Goal: Navigation & Orientation: Find specific page/section

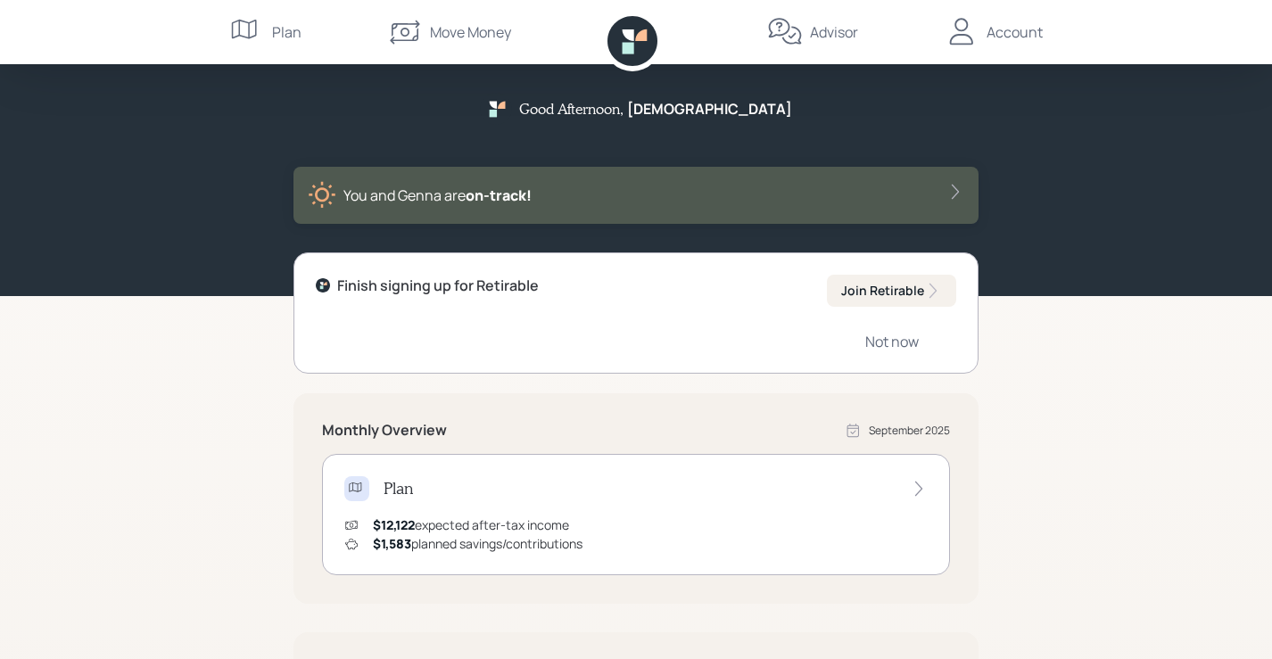
click at [970, 33] on icon at bounding box center [962, 32] width 36 height 36
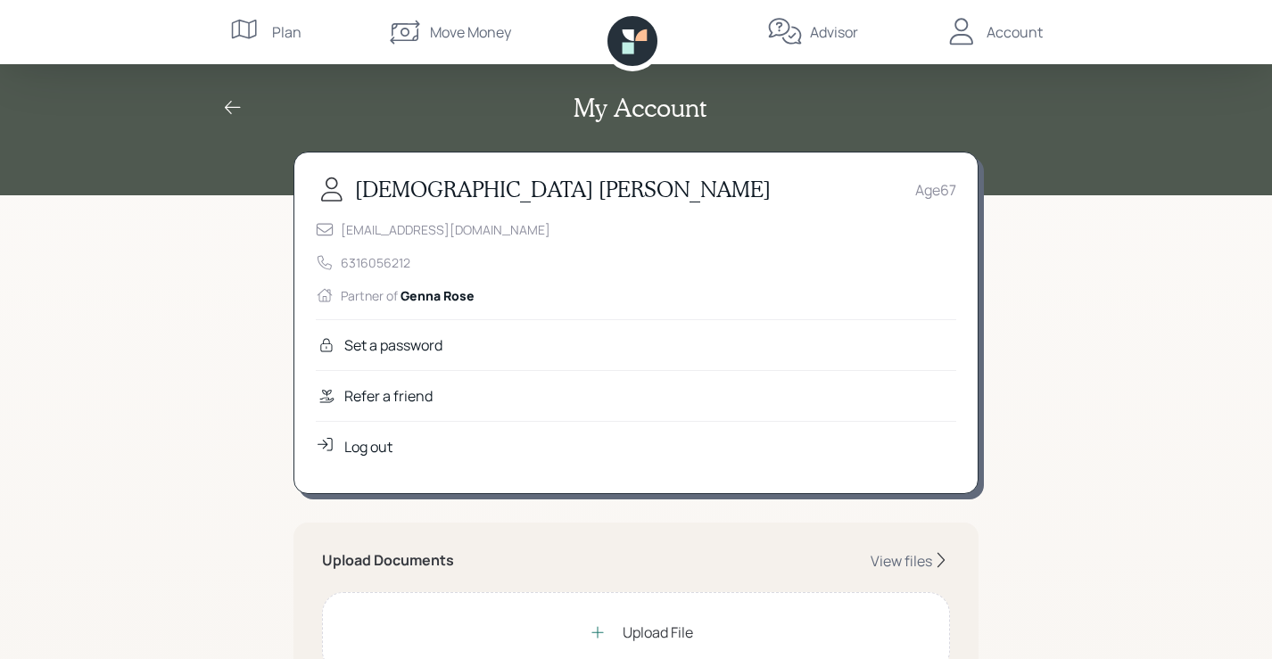
click at [819, 33] on div "Advisor" at bounding box center [834, 31] width 48 height 21
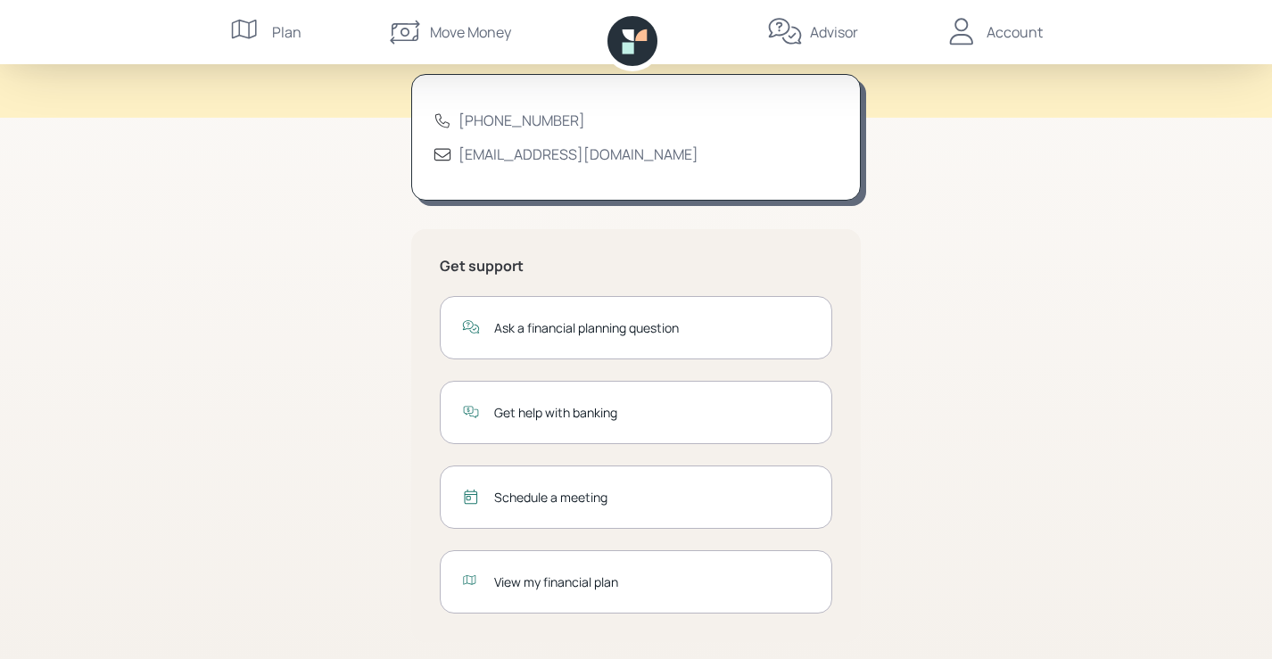
scroll to position [89, 0]
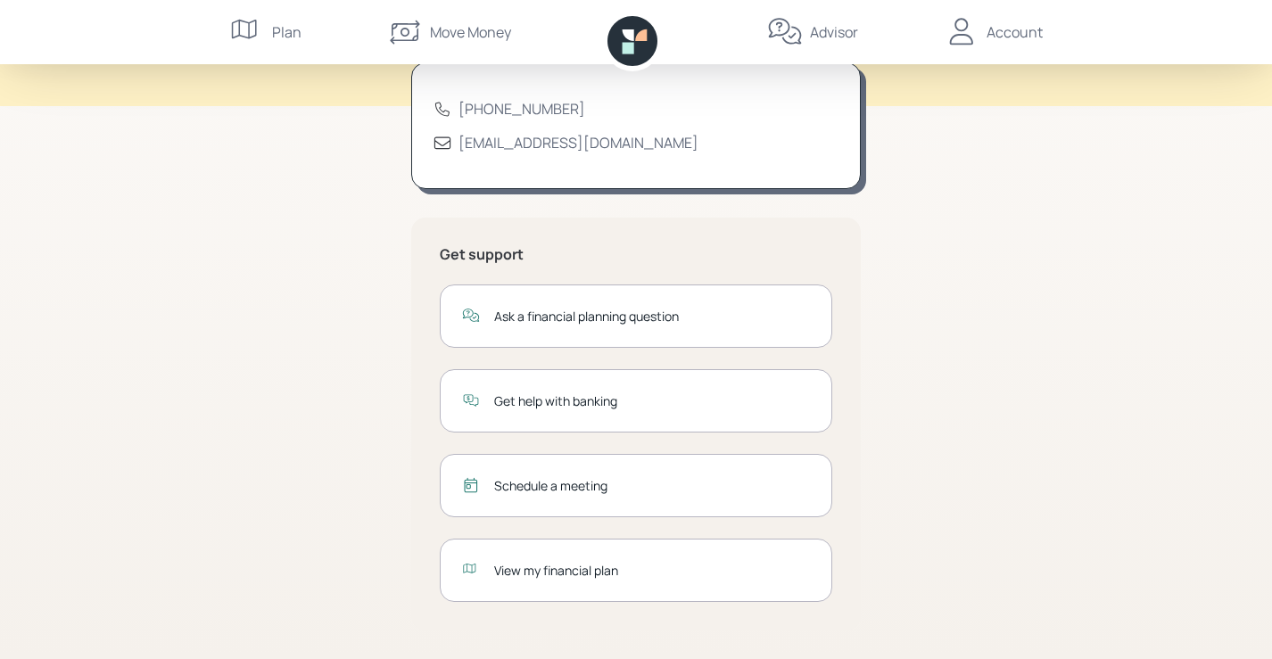
click at [1005, 42] on div "Account" at bounding box center [1015, 31] width 56 height 21
